Goal: Check status: Check status

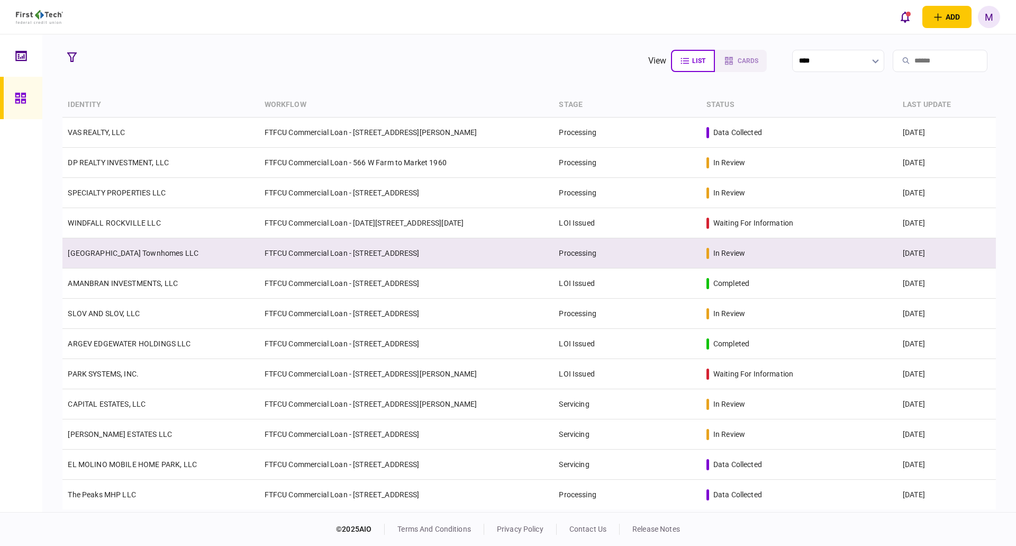
click at [153, 258] on td "[GEOGRAPHIC_DATA] Townhomes LLC" at bounding box center [160, 253] width 196 height 30
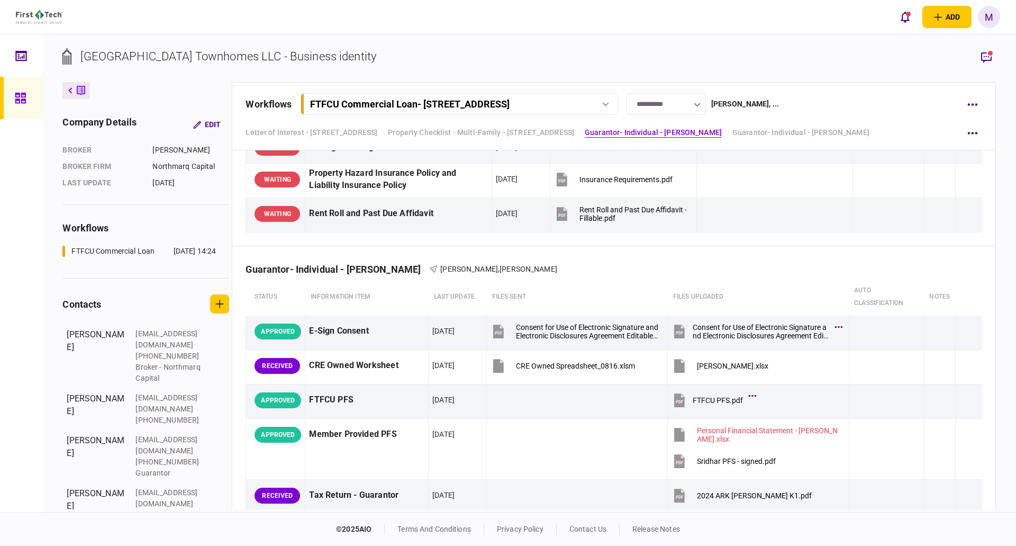
scroll to position [864, 0]
